Goal: Task Accomplishment & Management: Manage account settings

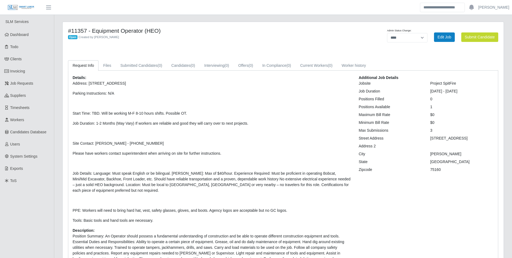
select select "****"
click at [29, 35] on link "Dashboard" at bounding box center [27, 35] width 54 height 12
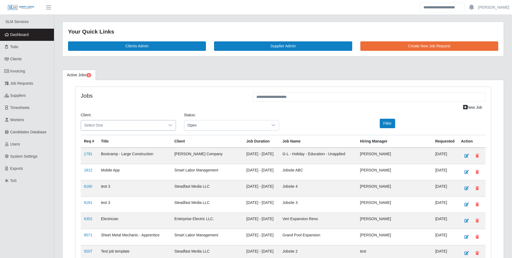
click at [113, 121] on span "Select One" at bounding box center [123, 125] width 84 height 10
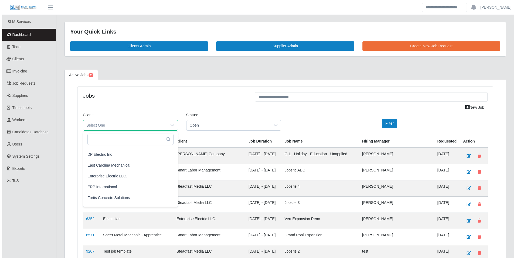
scroll to position [243, 0]
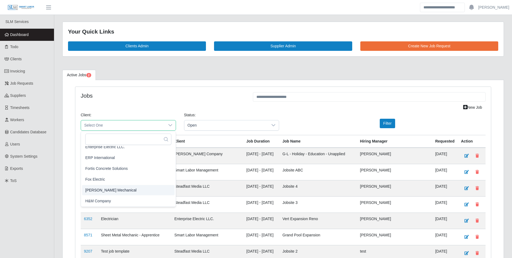
click at [128, 190] on span "George Wayne Mechanical" at bounding box center [110, 190] width 51 height 6
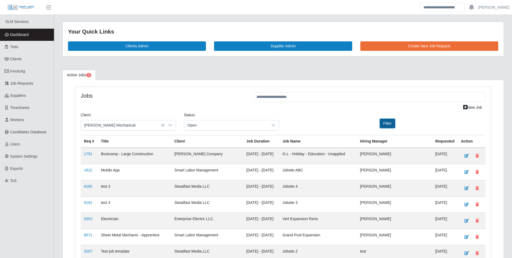
click at [382, 125] on button "Filter" at bounding box center [387, 122] width 15 height 9
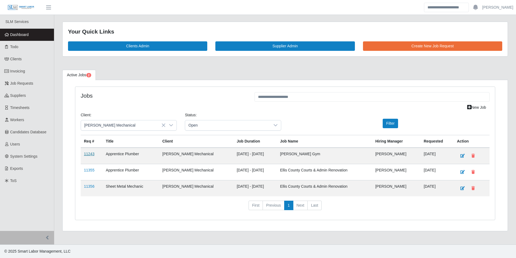
click at [89, 154] on link "11243" at bounding box center [89, 153] width 11 height 4
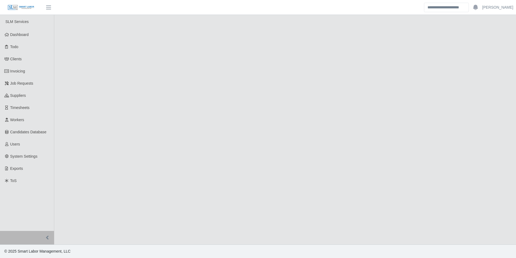
select select "****"
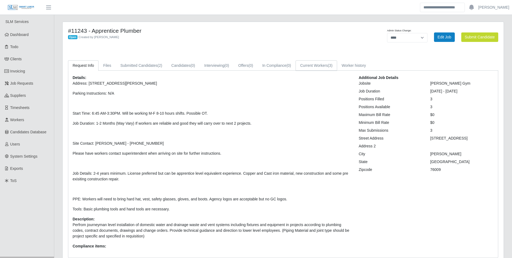
click at [307, 69] on link "Current Workers (3)" at bounding box center [317, 65] width 42 height 11
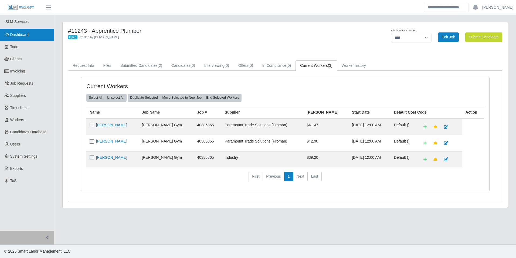
click at [34, 35] on link "Dashboard" at bounding box center [27, 35] width 54 height 12
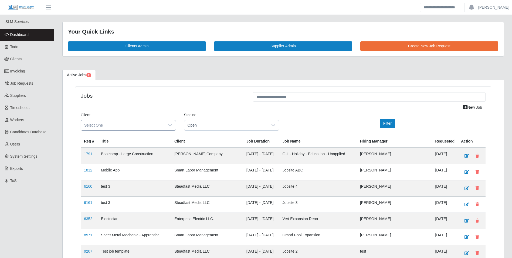
click at [130, 124] on span "Select One" at bounding box center [123, 125] width 84 height 10
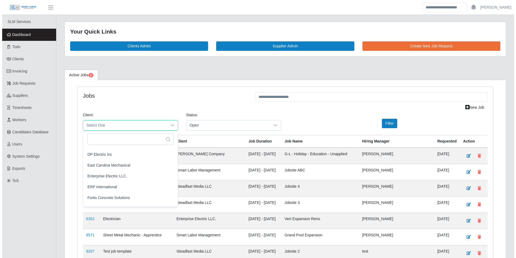
scroll to position [243, 0]
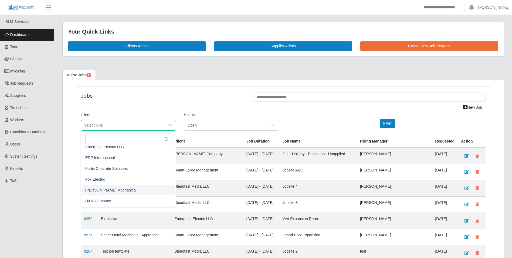
click at [126, 190] on span "[PERSON_NAME] Mechanical" at bounding box center [110, 190] width 51 height 6
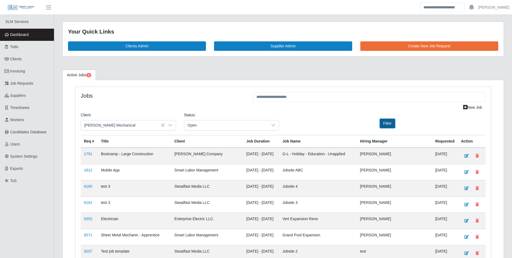
click at [387, 122] on button "Filter" at bounding box center [387, 122] width 15 height 9
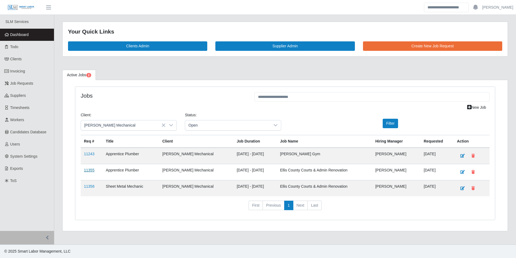
click at [86, 170] on link "11355" at bounding box center [89, 170] width 11 height 4
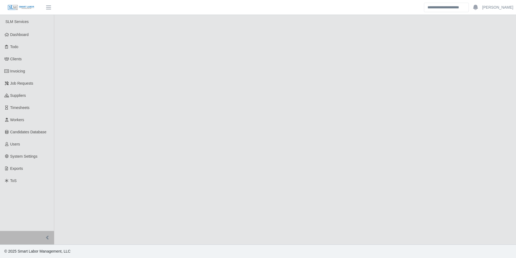
select select "****"
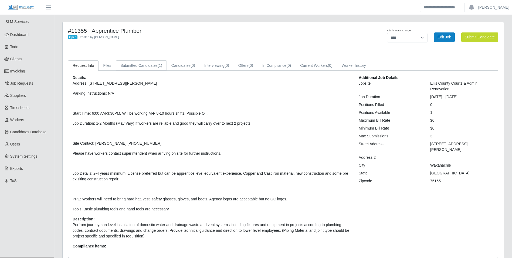
click at [146, 66] on link "Submitted Candidates (1)" at bounding box center [141, 65] width 51 height 11
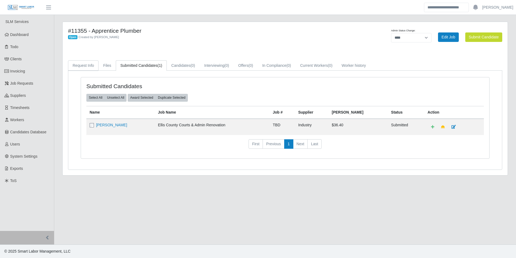
click at [90, 66] on link "Request Info" at bounding box center [83, 65] width 31 height 11
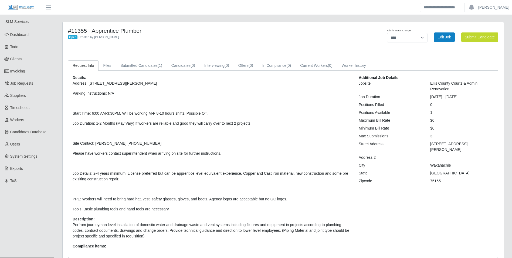
click at [89, 68] on link "Request Info" at bounding box center [83, 65] width 31 height 11
click at [165, 66] on link "Submitted Candidates (1)" at bounding box center [141, 65] width 51 height 11
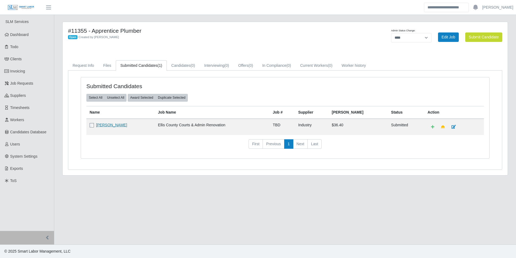
click at [111, 125] on link "Chris Thompson" at bounding box center [111, 125] width 31 height 4
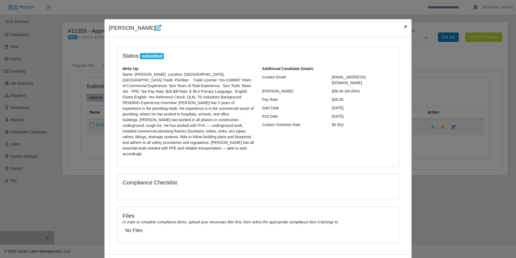
click at [404, 29] on span "×" at bounding box center [405, 26] width 3 height 6
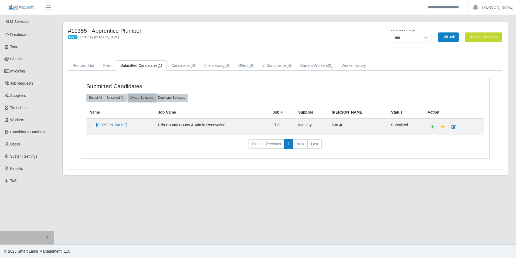
click at [142, 97] on button "Award Selected" at bounding box center [142, 98] width 28 height 8
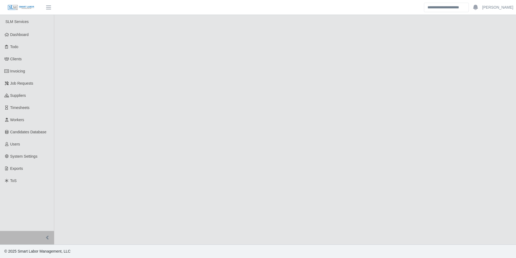
select select "****"
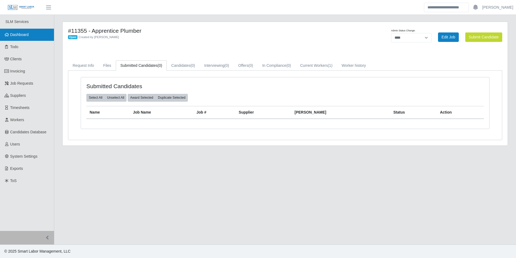
click at [28, 35] on span "Dashboard" at bounding box center [19, 34] width 19 height 4
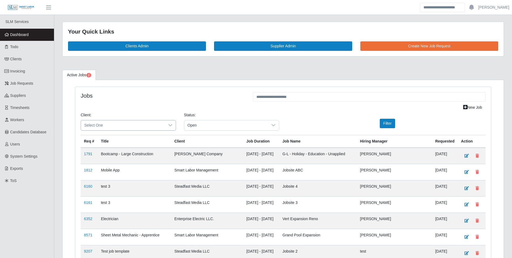
click at [170, 122] on div at bounding box center [170, 125] width 11 height 10
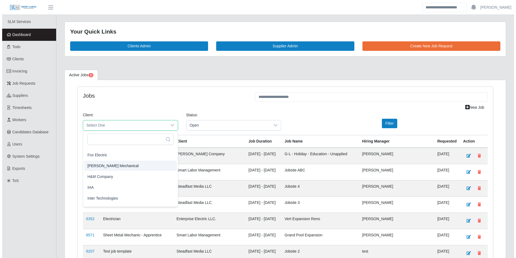
scroll to position [270, 0]
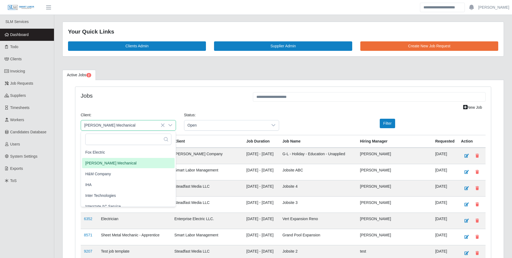
click at [130, 162] on li "[PERSON_NAME] Mechanical" at bounding box center [128, 163] width 93 height 10
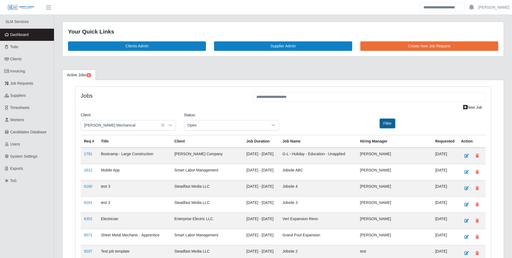
click at [386, 124] on button "Filter" at bounding box center [387, 122] width 15 height 9
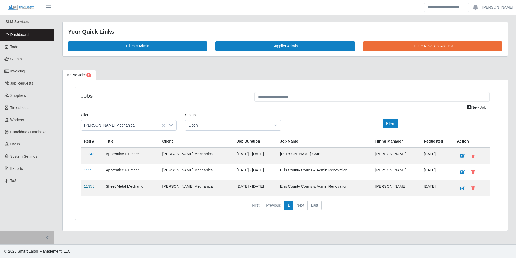
click at [91, 186] on link "11356" at bounding box center [89, 186] width 11 height 4
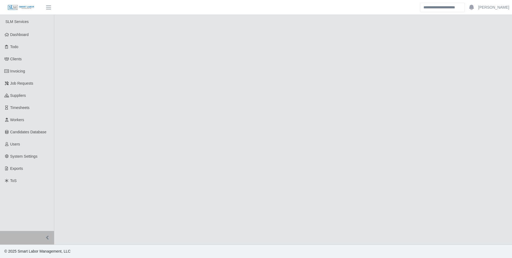
select select "****"
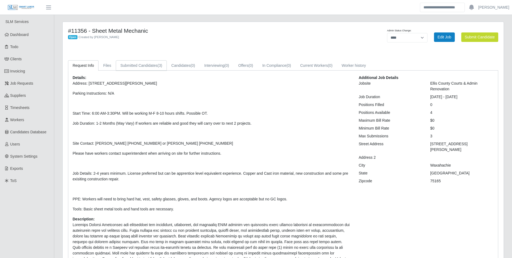
click at [148, 68] on link "Submitted Candidates (3)" at bounding box center [141, 65] width 51 height 11
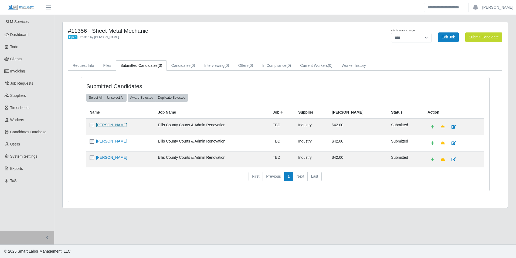
click at [106, 124] on link "[PERSON_NAME]" at bounding box center [111, 125] width 31 height 4
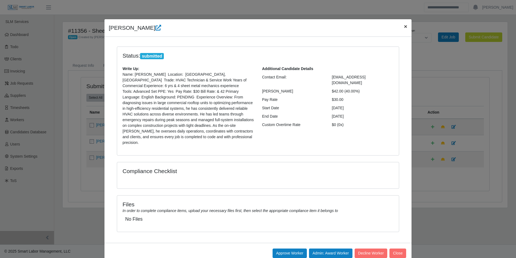
click at [404, 27] on span "×" at bounding box center [405, 26] width 3 height 6
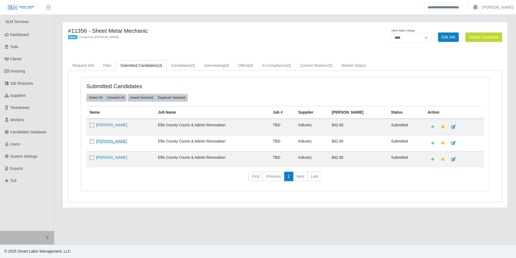
click at [111, 142] on link "[PERSON_NAME]" at bounding box center [111, 141] width 31 height 4
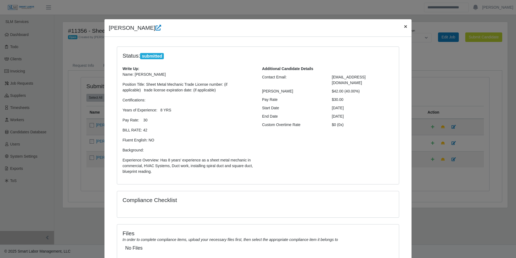
click at [405, 25] on span "×" at bounding box center [405, 26] width 3 height 6
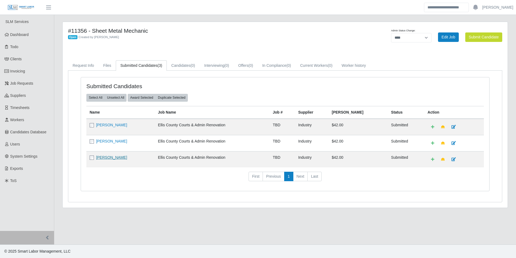
click at [120, 159] on link "[PERSON_NAME]" at bounding box center [111, 157] width 31 height 4
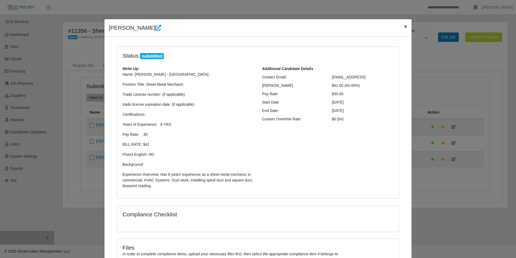
click at [404, 26] on span "×" at bounding box center [405, 26] width 3 height 6
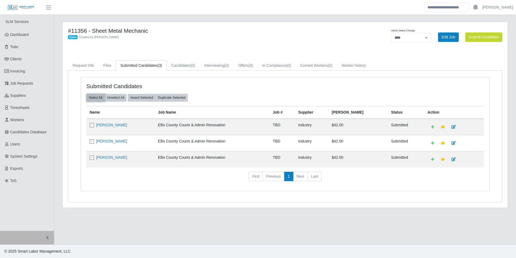
click at [97, 100] on button "Select All" at bounding box center [95, 98] width 18 height 8
click at [145, 98] on button "Award Selected" at bounding box center [142, 98] width 28 height 8
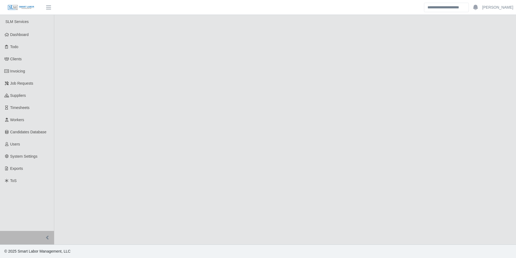
select select "****"
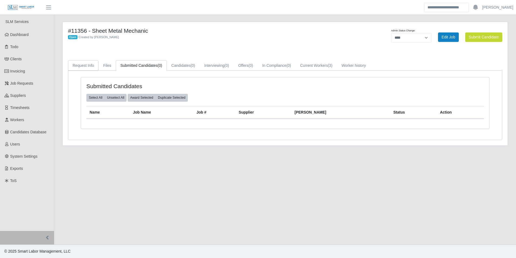
click at [81, 66] on link "Request Info" at bounding box center [83, 65] width 31 height 11
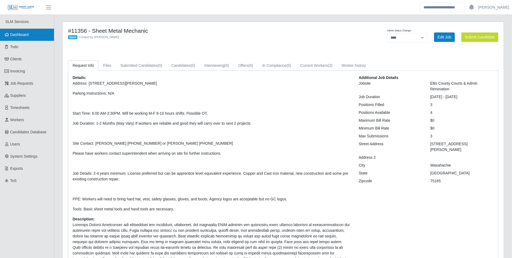
click at [32, 34] on link "Dashboard" at bounding box center [27, 35] width 54 height 12
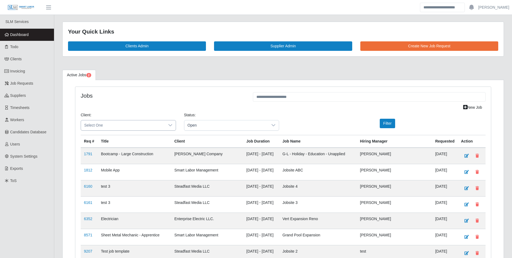
click at [170, 125] on icon at bounding box center [170, 125] width 4 height 4
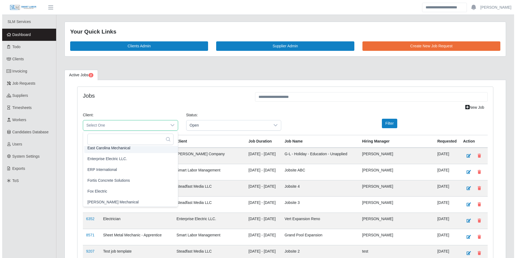
scroll to position [243, 0]
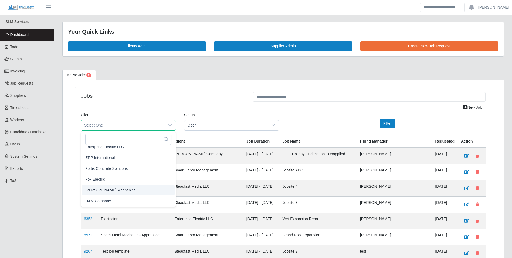
click at [116, 190] on span "[PERSON_NAME] Mechanical" at bounding box center [110, 190] width 51 height 6
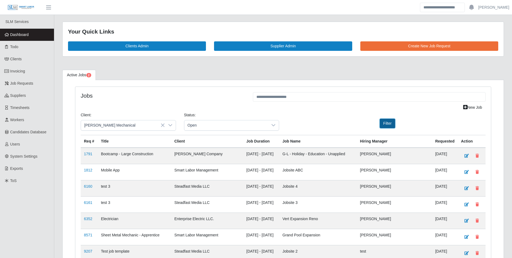
click at [384, 125] on button "Filter" at bounding box center [387, 122] width 15 height 9
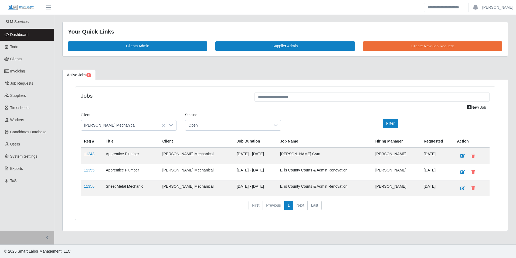
click at [219, 168] on td "[PERSON_NAME] Mechanical" at bounding box center [196, 172] width 74 height 16
click at [275, 167] on td "[DATE] - [DATE]" at bounding box center [254, 172] width 43 height 16
click at [215, 168] on td "[PERSON_NAME] Mechanical" at bounding box center [196, 172] width 74 height 16
click at [275, 171] on td "[DATE] - [DATE]" at bounding box center [254, 172] width 43 height 16
click at [214, 170] on td "[PERSON_NAME] Mechanical" at bounding box center [196, 172] width 74 height 16
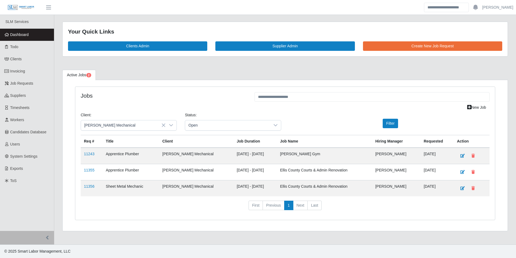
click at [274, 170] on td "[DATE] - [DATE]" at bounding box center [254, 172] width 43 height 16
click at [218, 169] on td "[PERSON_NAME] Mechanical" at bounding box center [196, 172] width 74 height 16
click at [207, 144] on th "Client" at bounding box center [196, 141] width 74 height 13
click at [203, 143] on th "Client" at bounding box center [196, 141] width 74 height 13
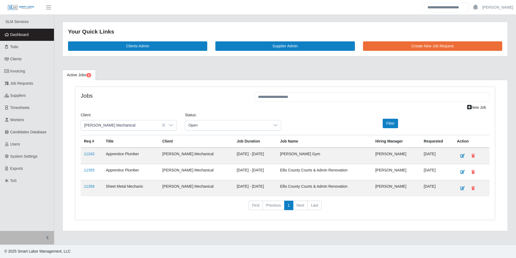
click at [150, 169] on td "Apprentice Plumber" at bounding box center [131, 172] width 56 height 16
click at [151, 172] on td "Apprentice Plumber" at bounding box center [131, 172] width 56 height 16
